Goal: Task Accomplishment & Management: Use online tool/utility

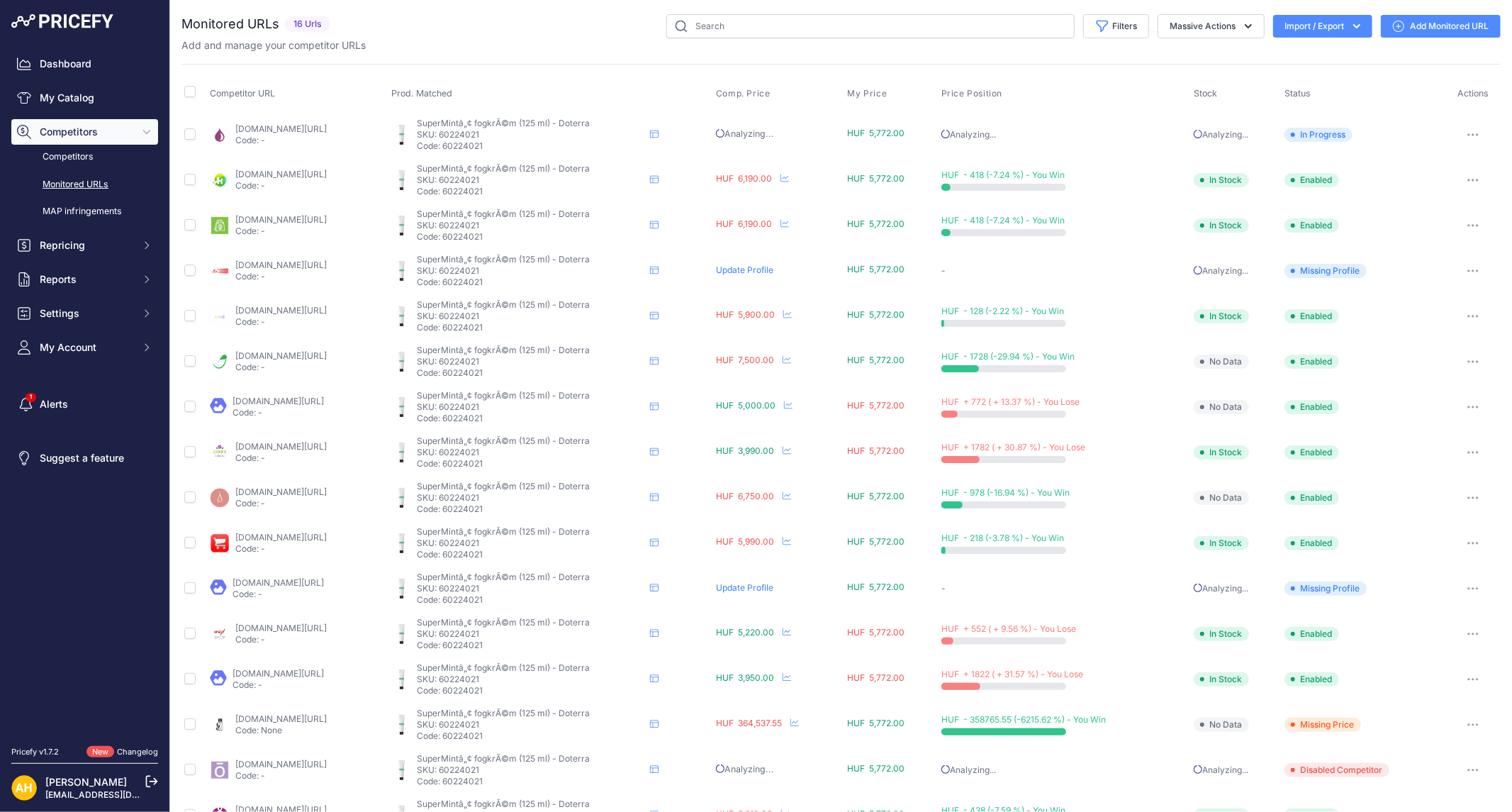
scroll to position [39, 0]
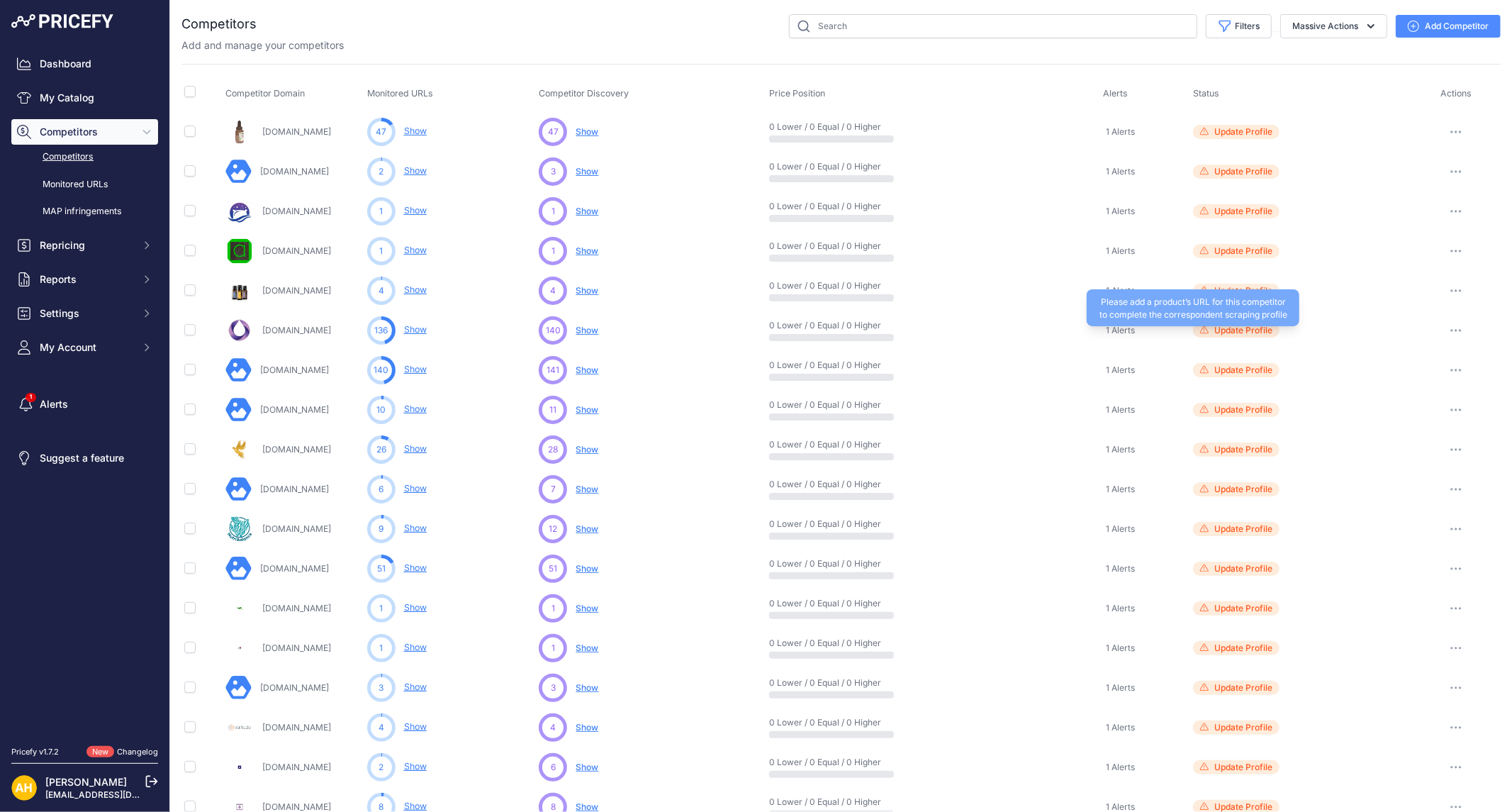
click at [1227, 332] on span "Update Profile" at bounding box center [1243, 330] width 58 height 11
click at [279, 333] on link "[DOMAIN_NAME]" at bounding box center [296, 330] width 69 height 11
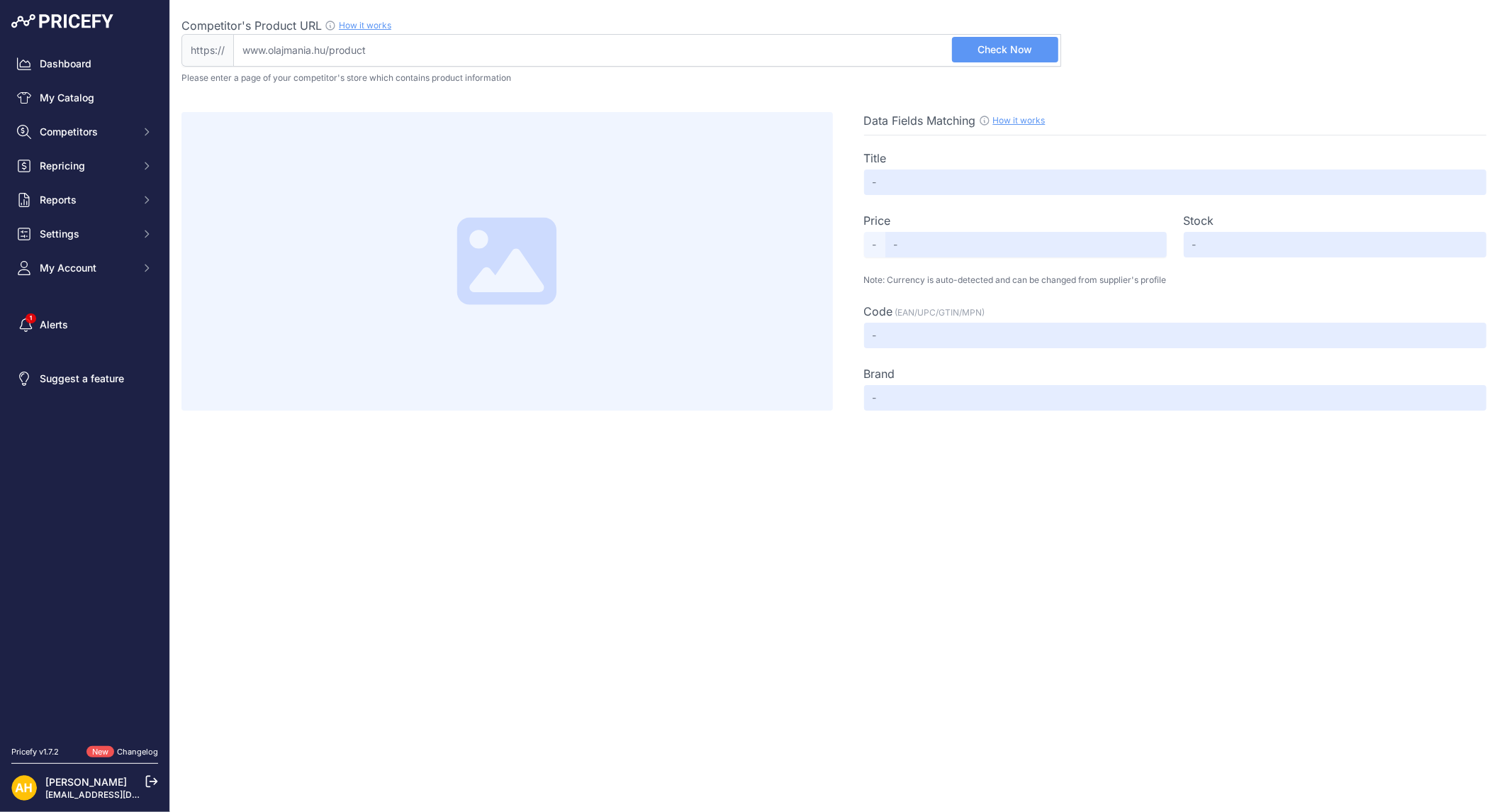
click at [749, 53] on input "Competitor's Product URL How it works In order to create your competitor's extr…" at bounding box center [647, 50] width 828 height 32
paste input "https://olajmania.hu/doterra-illoolaj/doterra-lemongrass-indiai-citromfu-illool…"
type input "olajmania.hu/doterra-illoolaj/doterra-lemongrass-indiai-citromfu-illoolaj/"
click at [1033, 47] on button "Check Now" at bounding box center [1005, 50] width 106 height 26
type input "doTERRA Lemongrass / Indiai citromfű illóolaj"
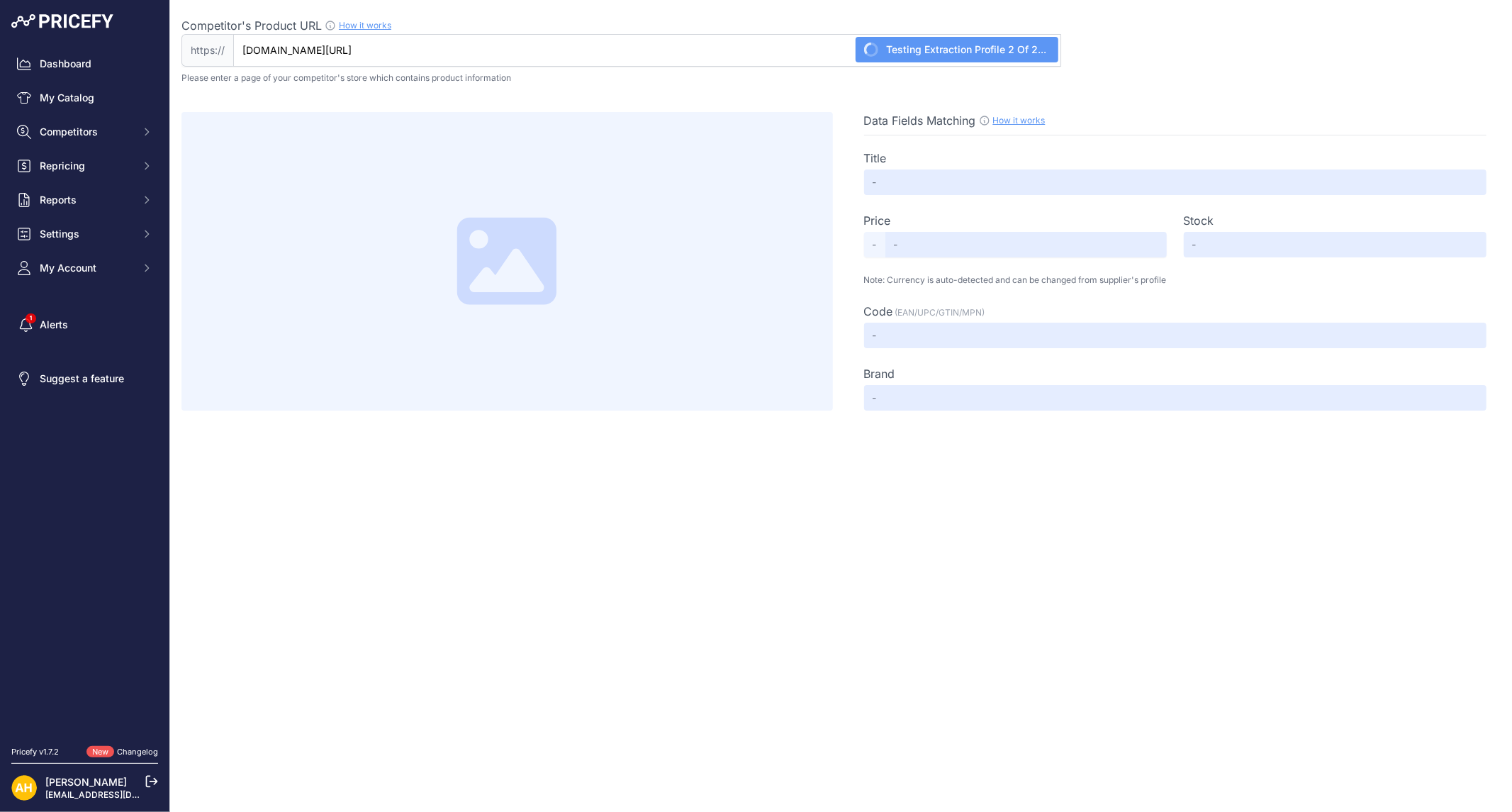
type input "Not Found"
type input "60203815"
type input "doTERRA"
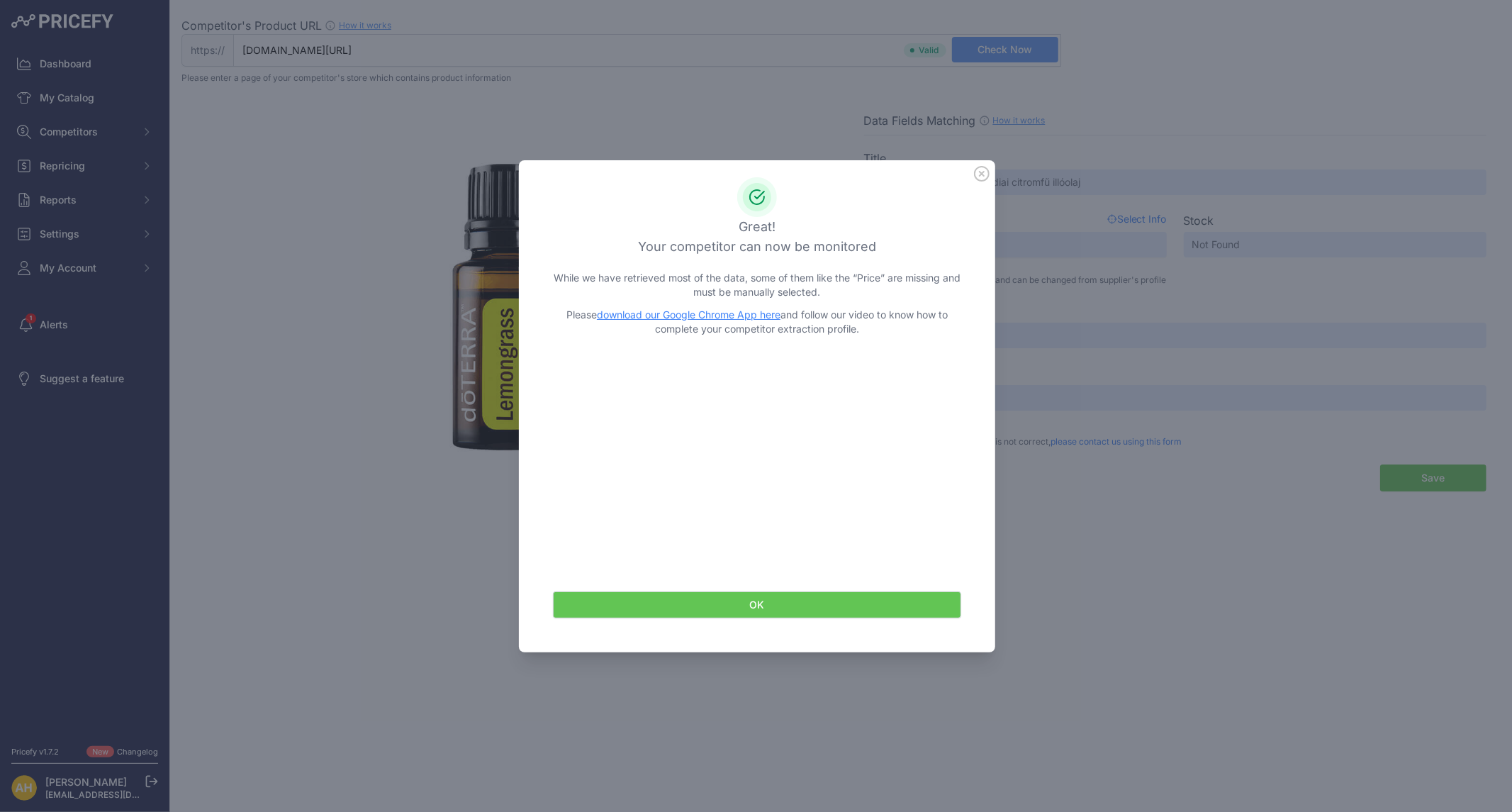
click at [756, 601] on button "OK" at bounding box center [757, 605] width 409 height 27
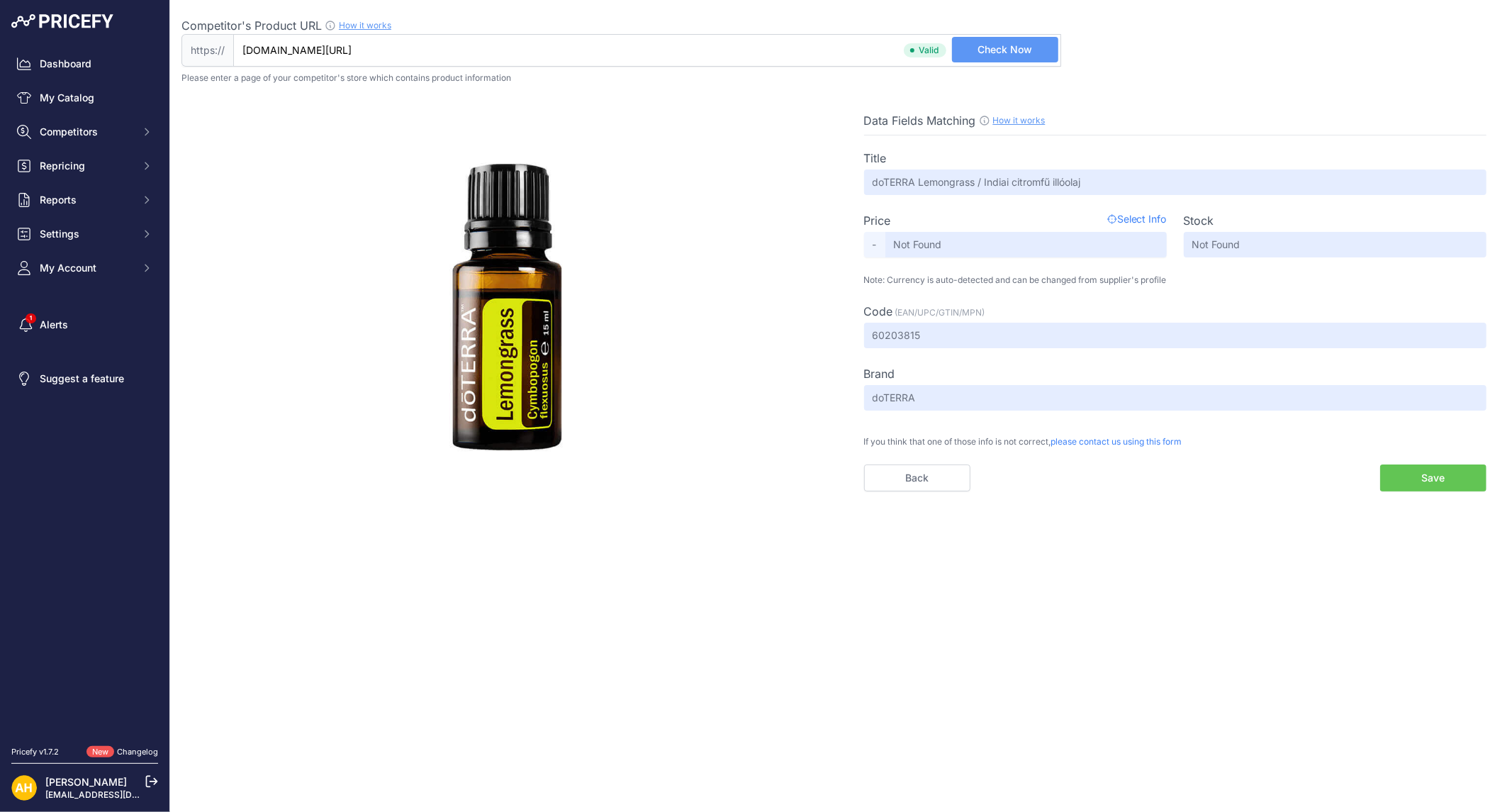
click at [1414, 473] on button "Save" at bounding box center [1433, 478] width 106 height 27
click at [1143, 213] on span "Select Info" at bounding box center [1137, 220] width 60 height 17
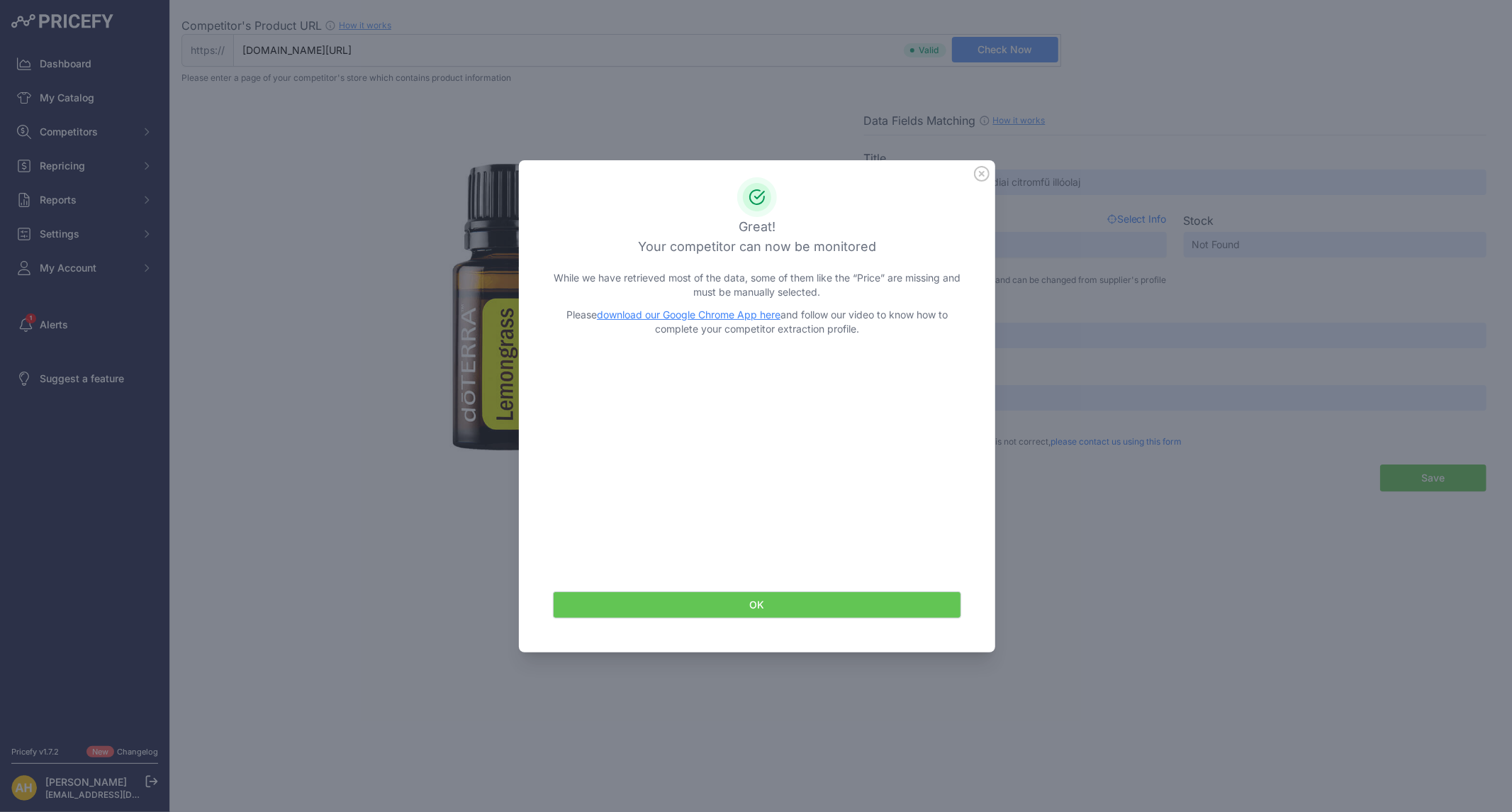
click at [985, 173] on icon at bounding box center [981, 173] width 16 height 16
